Goal: Task Accomplishment & Management: Use online tool/utility

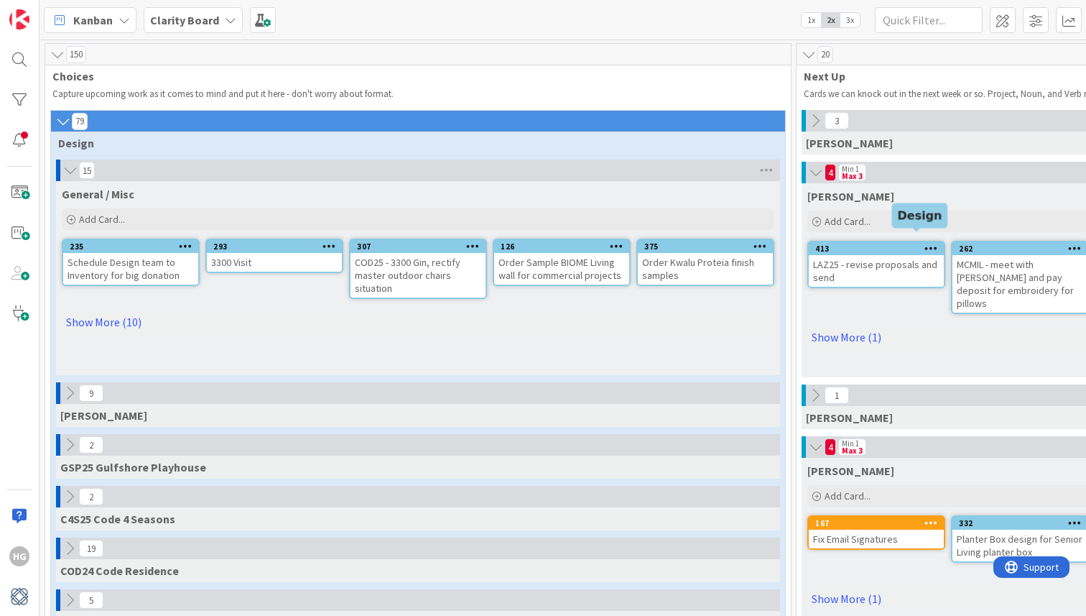
scroll to position [321, 1016]
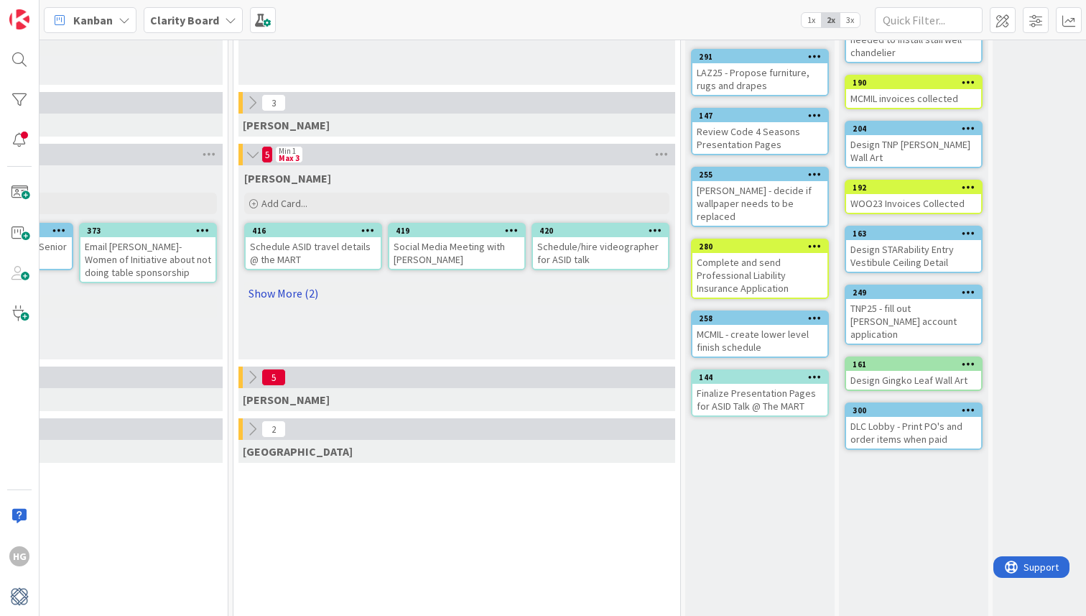
click at [307, 290] on link "Show More (2)" at bounding box center [456, 293] width 425 height 23
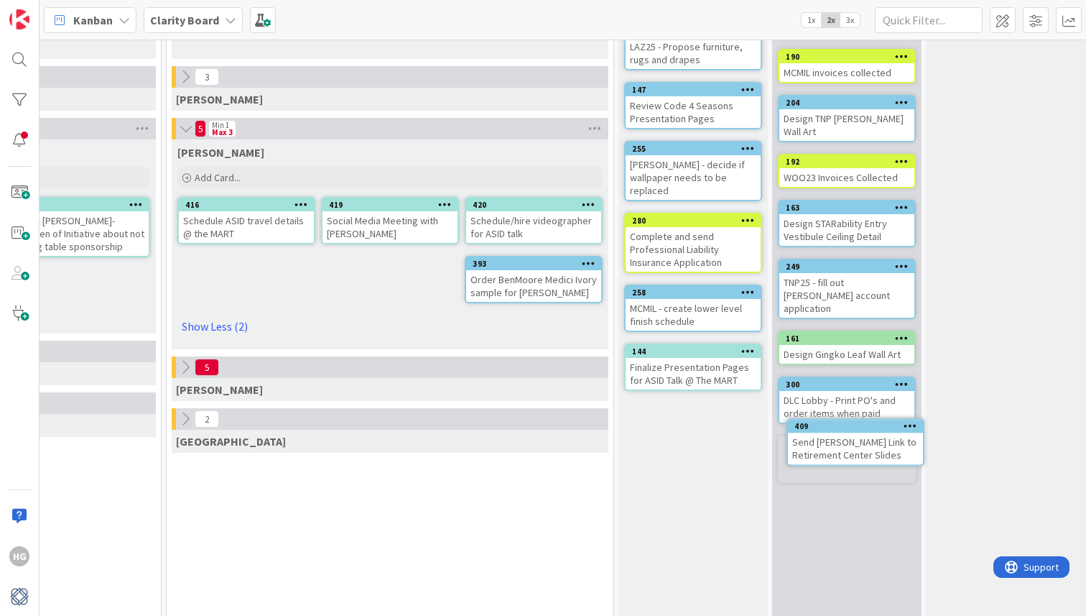
scroll to position [324, 1109]
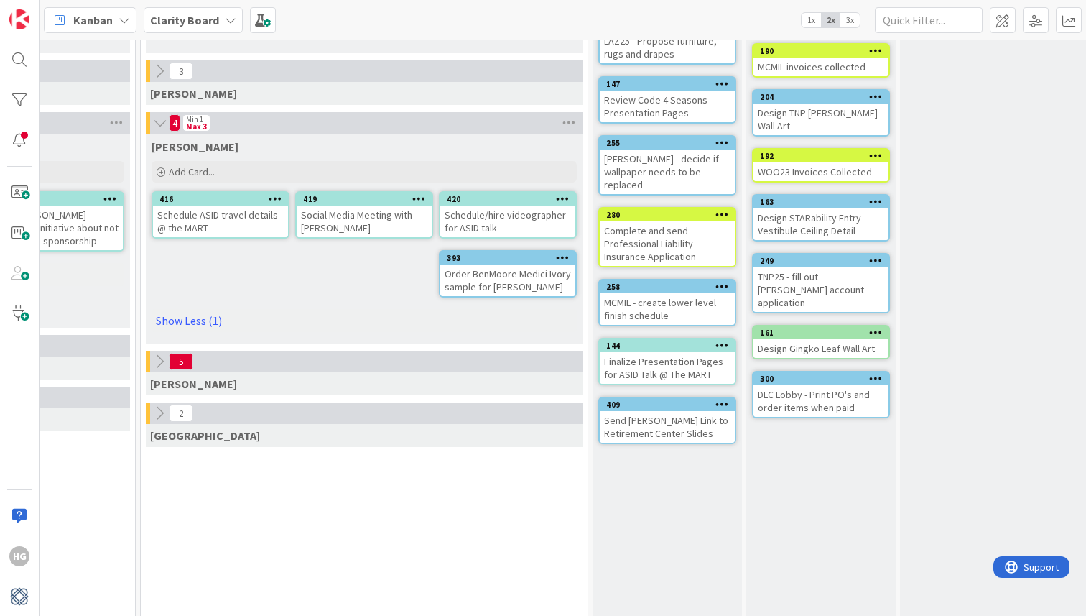
click at [723, 399] on icon at bounding box center [723, 404] width 14 height 10
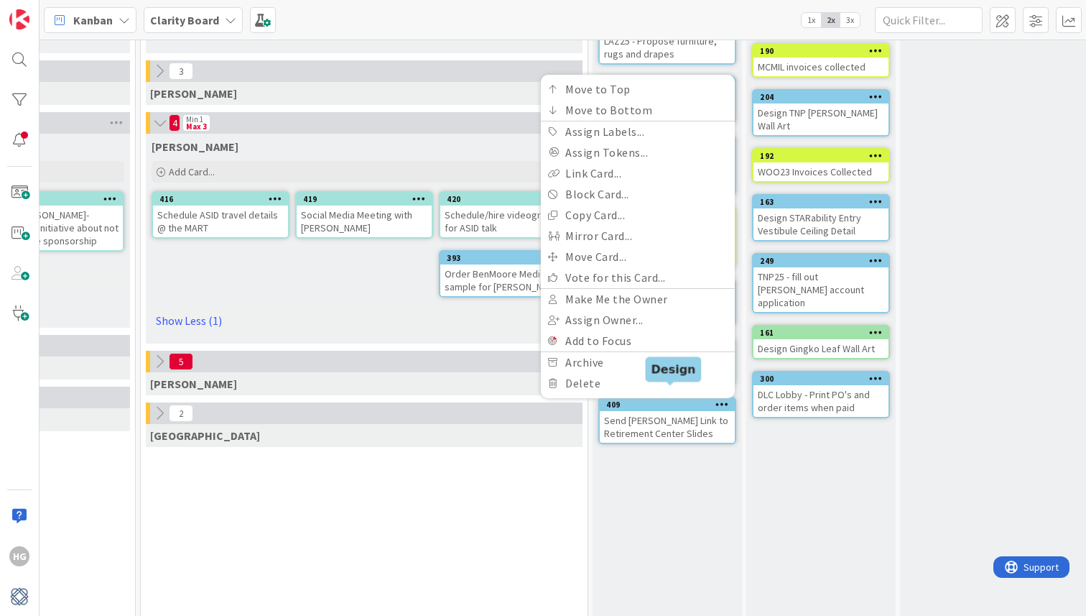
click at [666, 399] on div "409" at bounding box center [670, 404] width 129 height 10
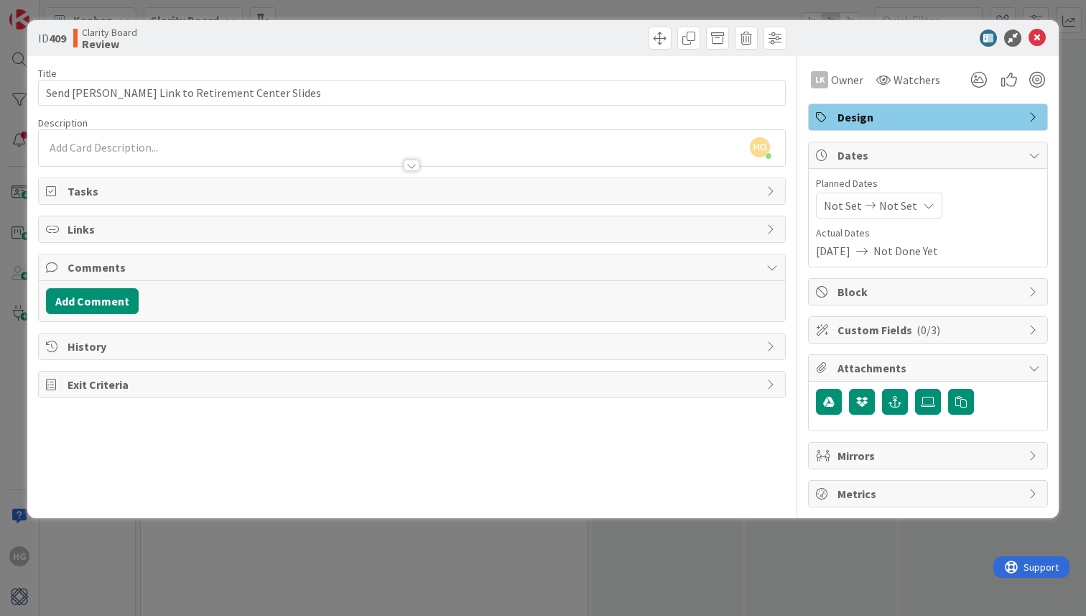
click at [523, 148] on div "HG [PERSON_NAME] just joined" at bounding box center [412, 148] width 746 height 36
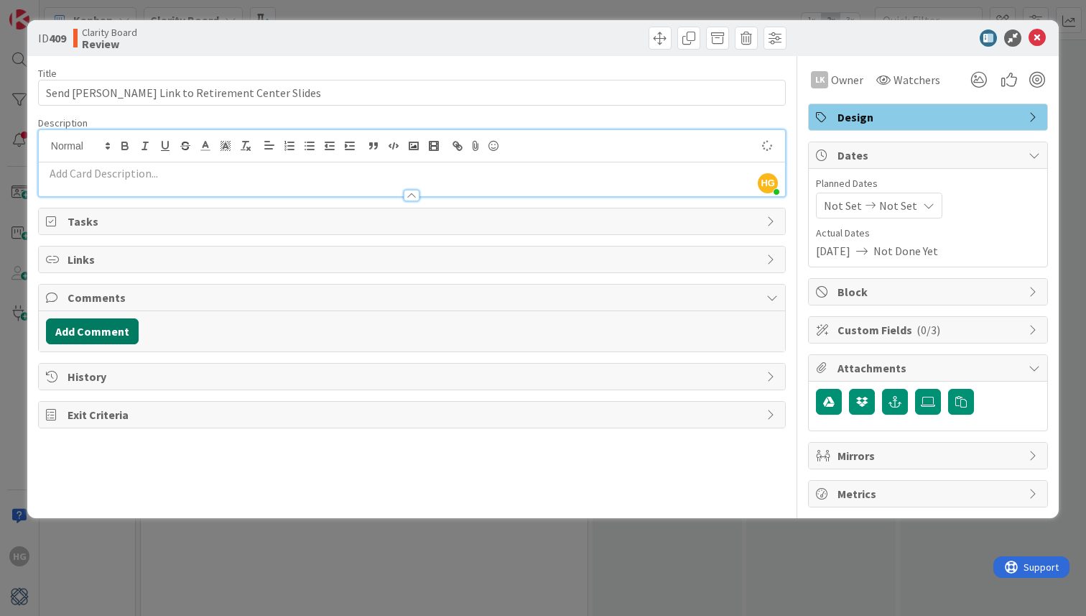
click at [101, 335] on button "Add Comment" at bounding box center [92, 331] width 93 height 26
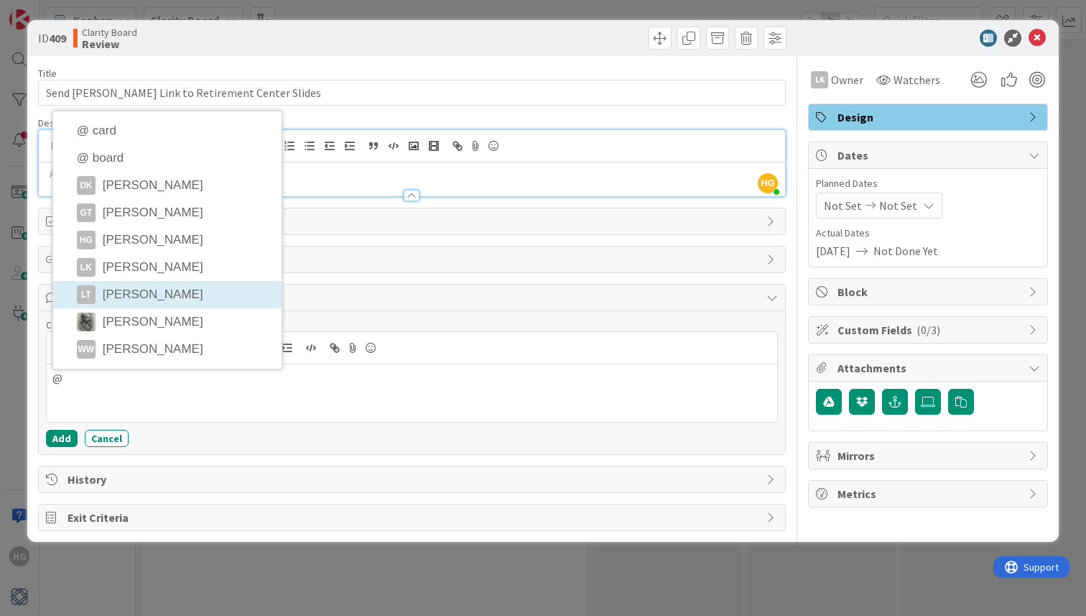
click at [129, 303] on li "LT [PERSON_NAME]" at bounding box center [167, 294] width 228 height 27
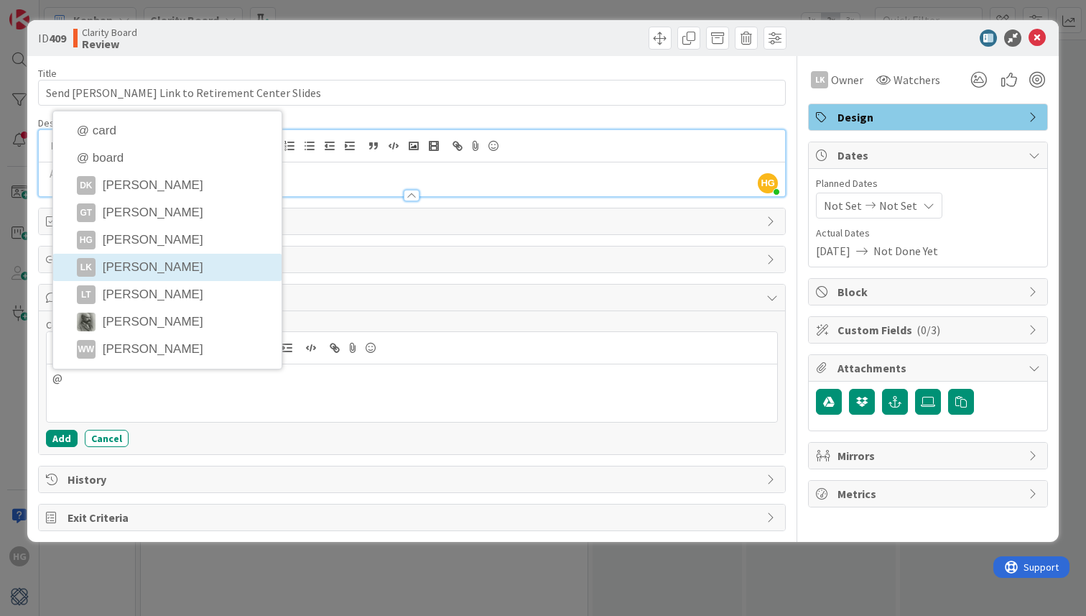
click at [149, 268] on li "LK [PERSON_NAME]" at bounding box center [167, 267] width 228 height 27
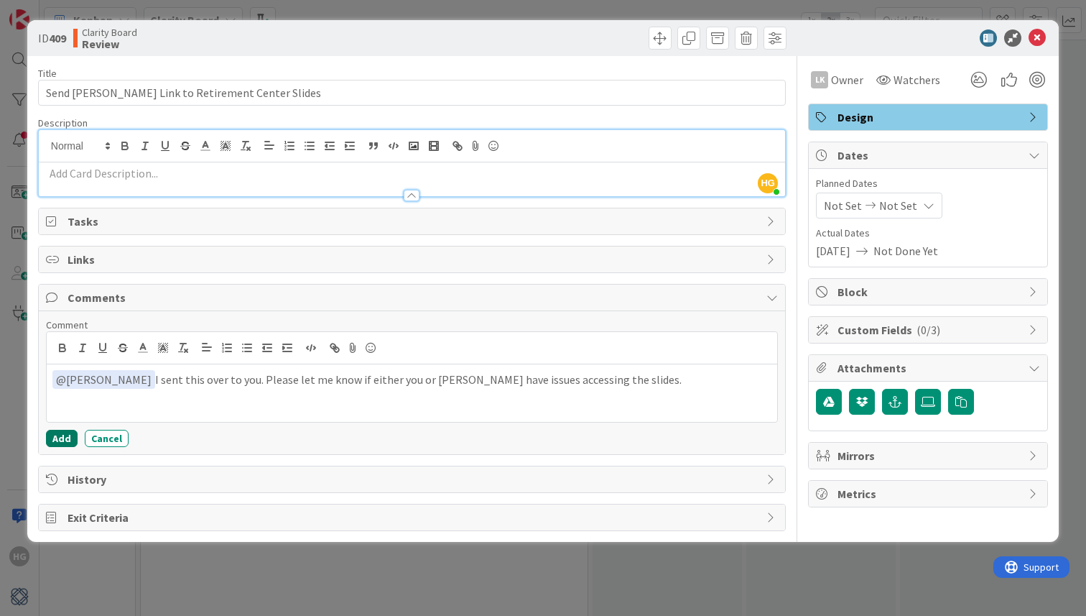
click at [65, 438] on button "Add" at bounding box center [62, 438] width 32 height 17
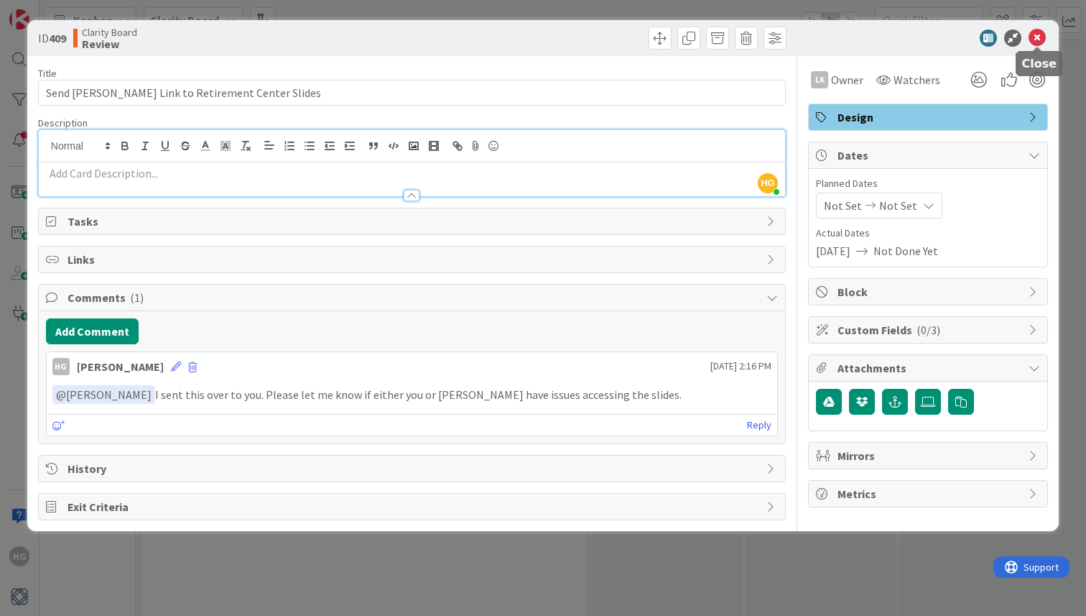
click at [1042, 29] on icon at bounding box center [1037, 37] width 17 height 17
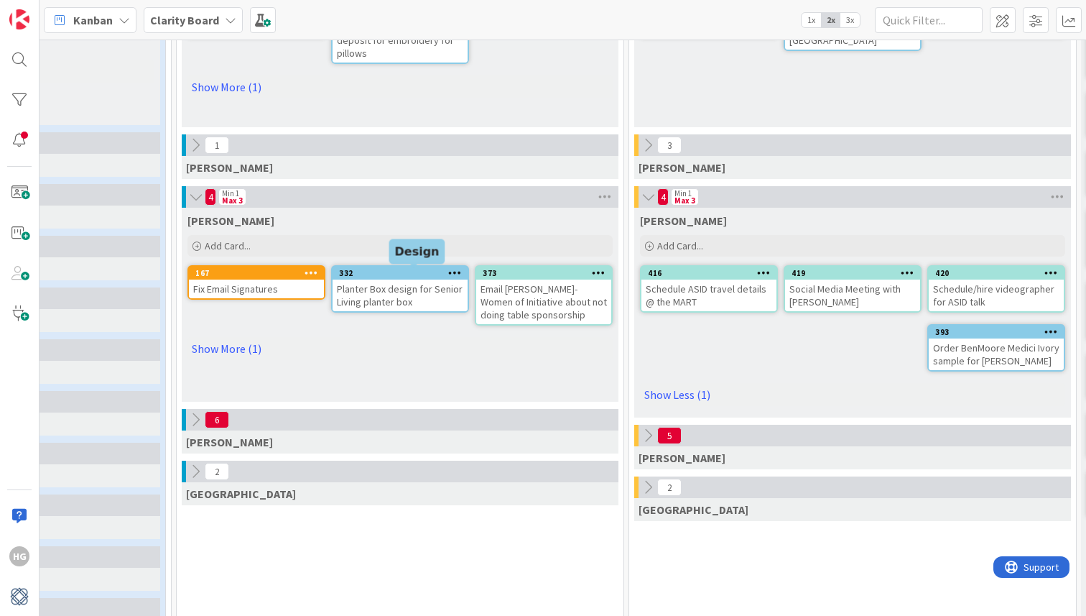
scroll to position [250, 609]
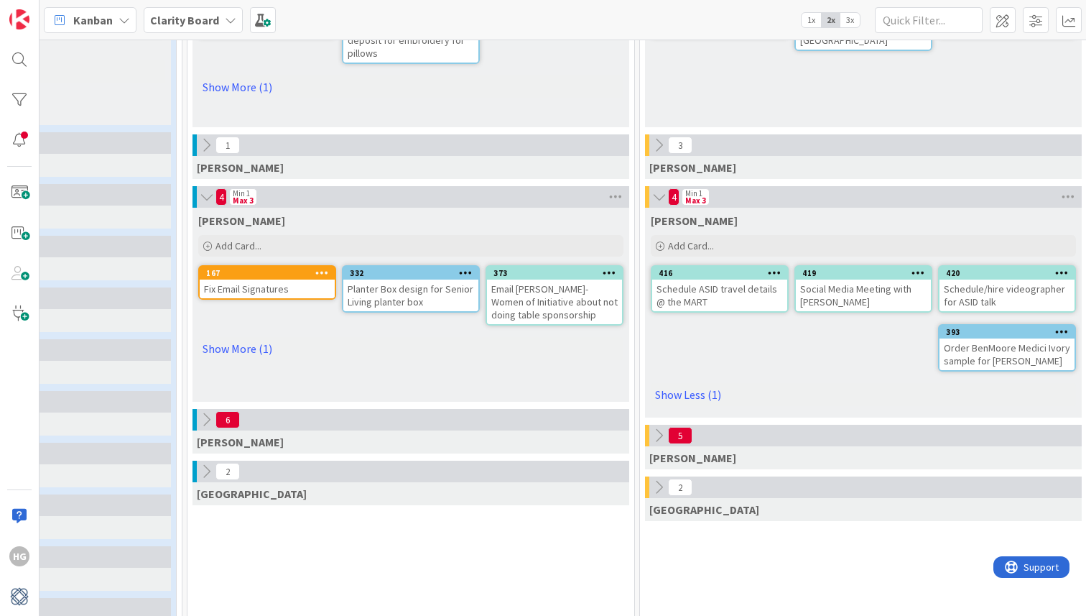
click at [206, 152] on icon at bounding box center [206, 145] width 16 height 16
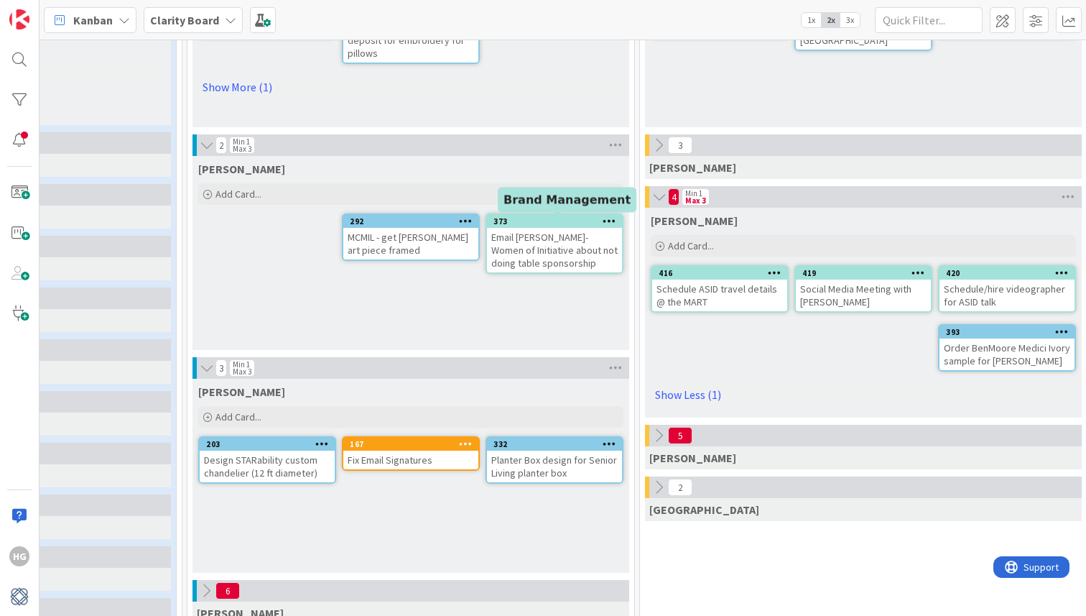
click at [569, 219] on div "373" at bounding box center [558, 221] width 129 height 10
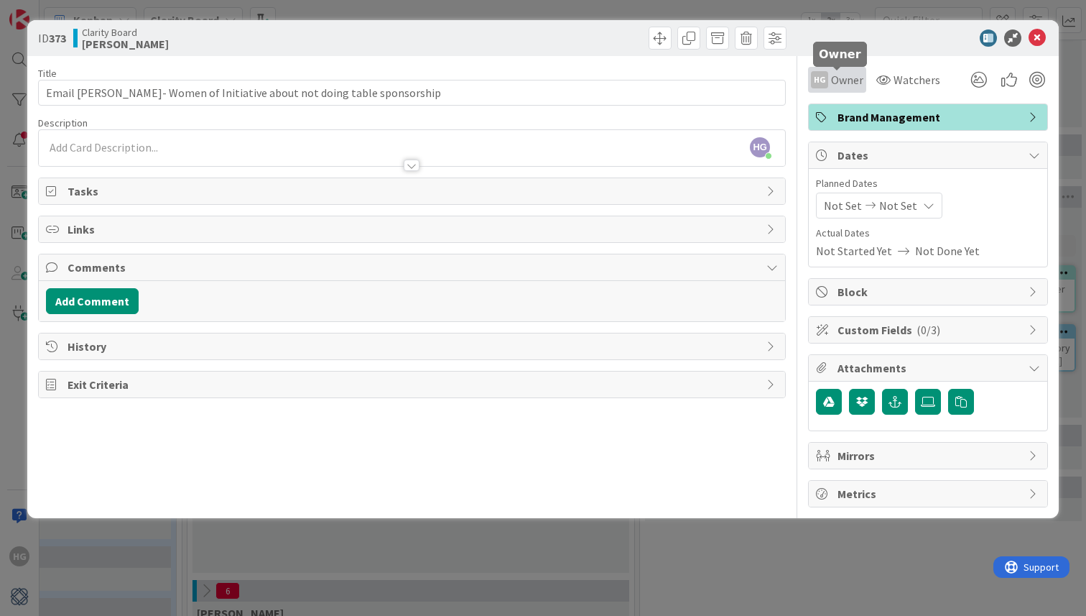
click at [841, 85] on span "Owner" at bounding box center [847, 79] width 32 height 17
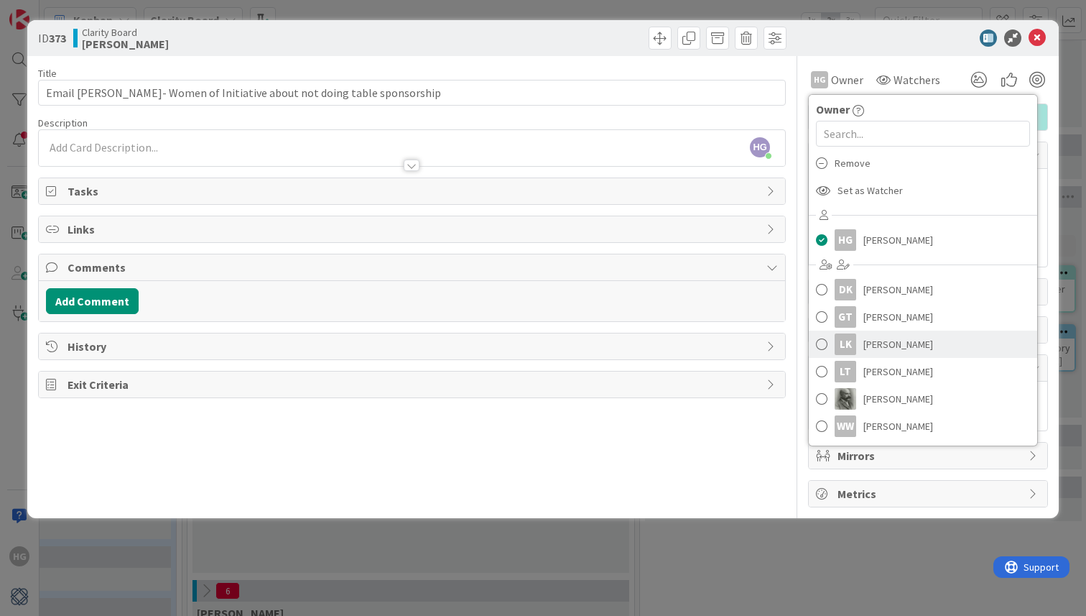
click at [855, 351] on div "LK" at bounding box center [846, 344] width 22 height 22
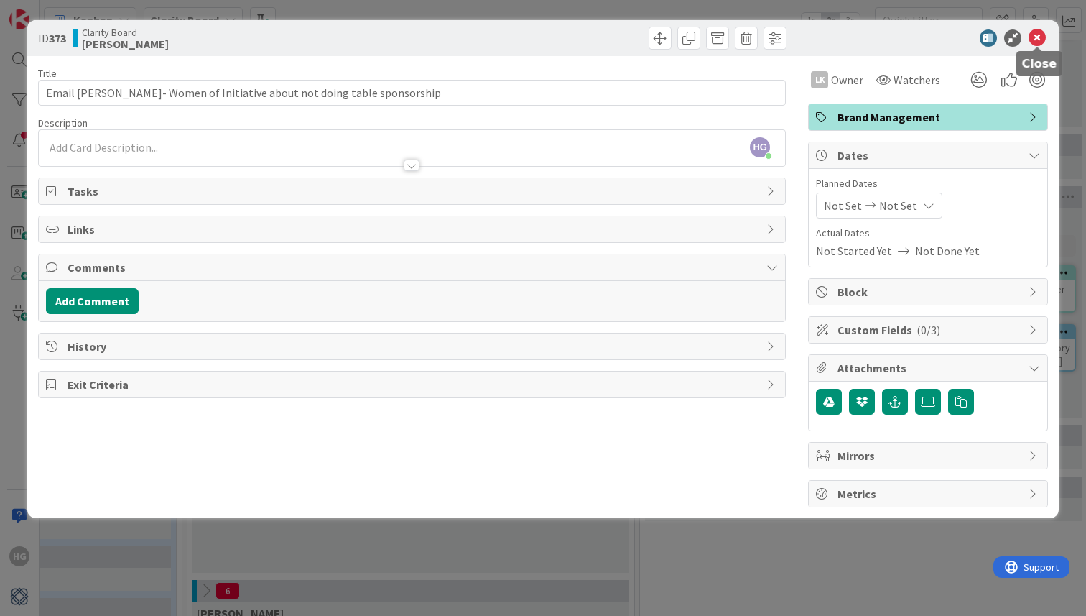
click at [1038, 37] on icon at bounding box center [1037, 37] width 17 height 17
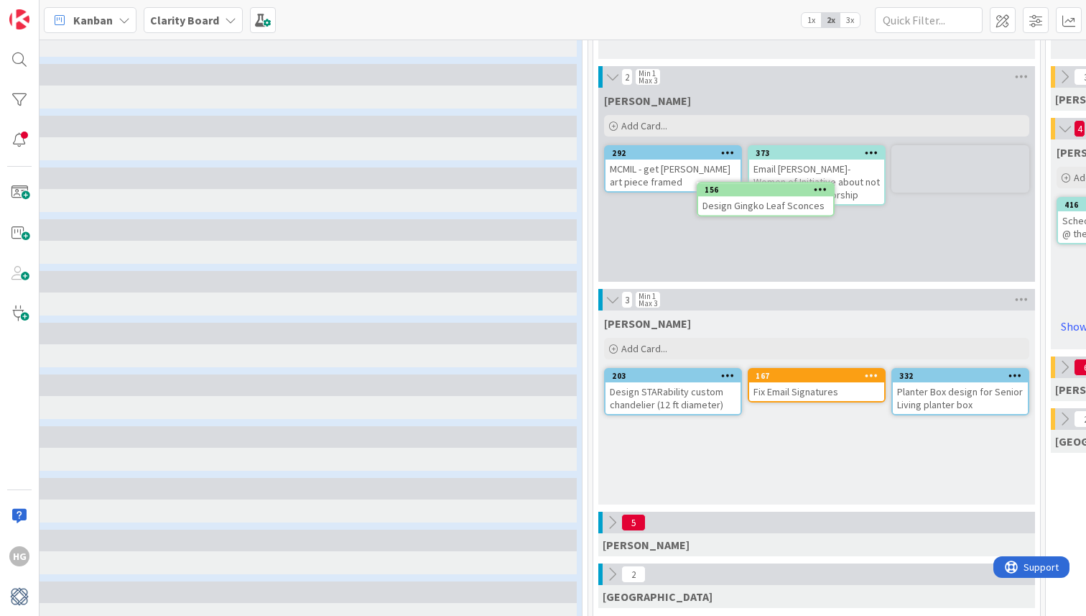
scroll to position [282, 203]
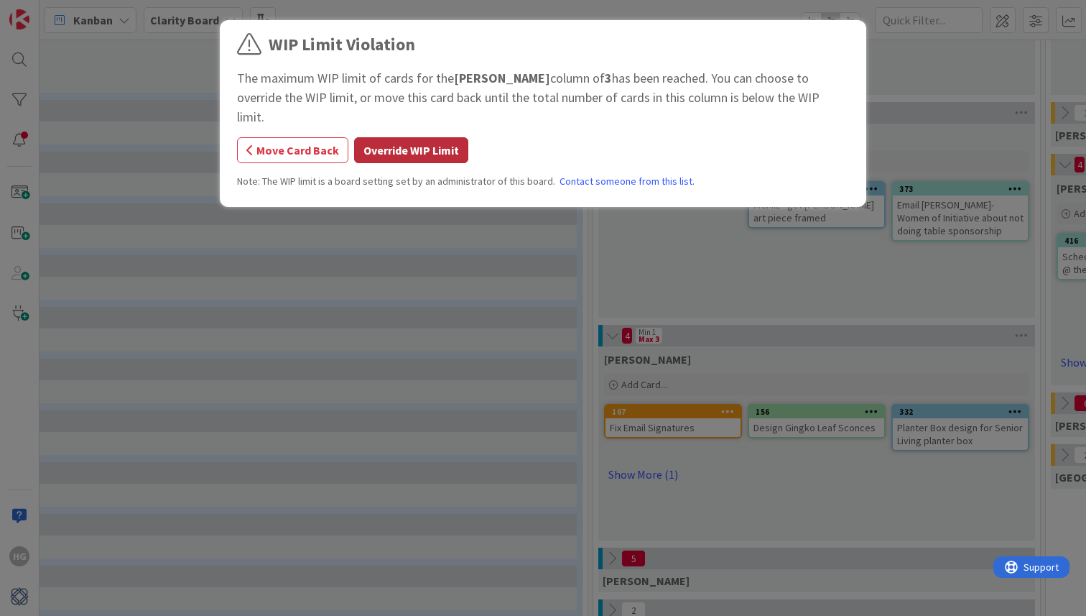
click at [440, 141] on button "Override WIP Limit" at bounding box center [411, 150] width 114 height 26
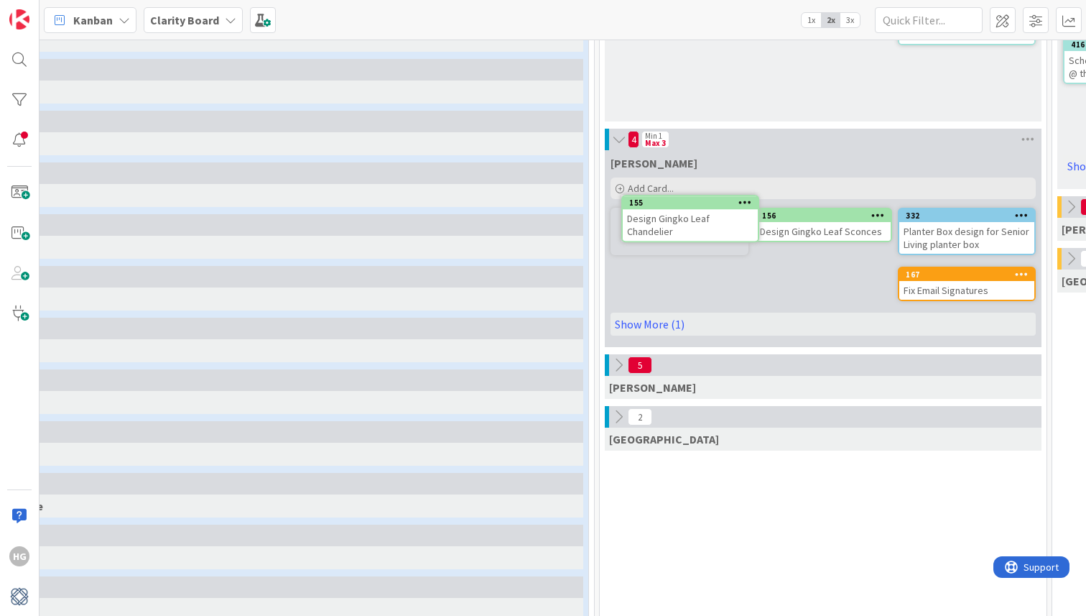
scroll to position [472, 197]
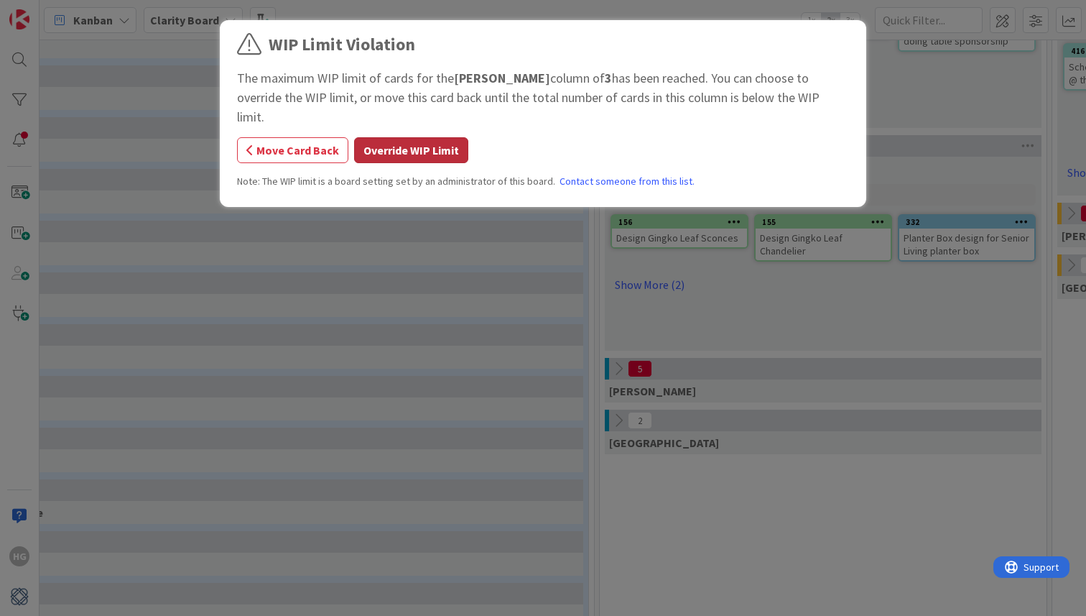
click at [430, 137] on button "Override WIP Limit" at bounding box center [411, 150] width 114 height 26
